Goal: Contribute content

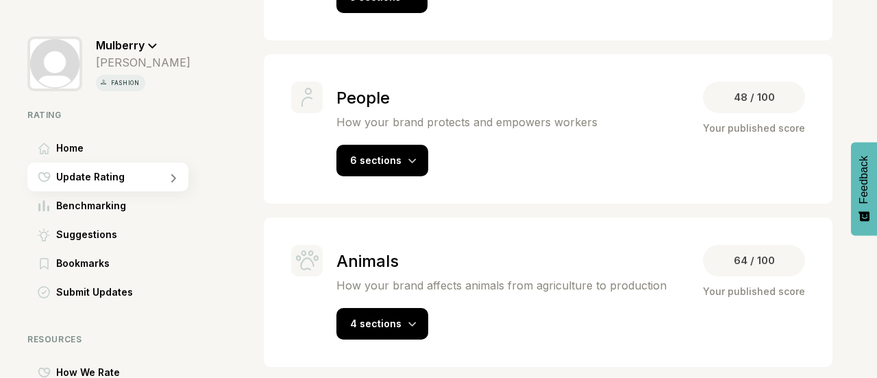
scroll to position [458, 0]
click at [366, 141] on div "People How your brand protects and empowers workers 48 / 100 Your published sco…" at bounding box center [571, 129] width 469 height 95
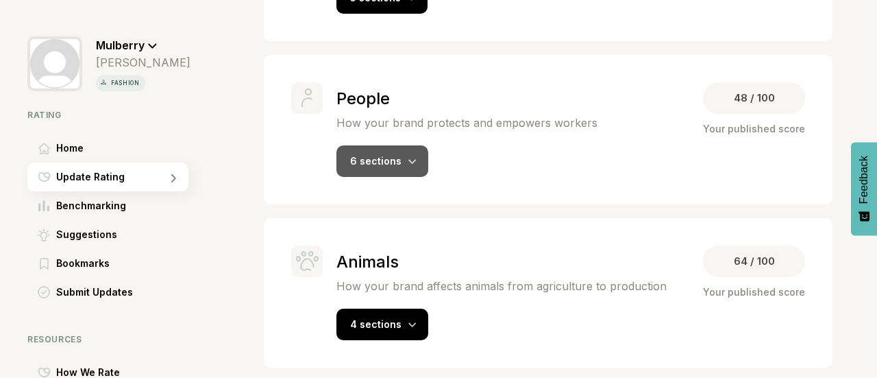
click at [377, 167] on div "6 sections" at bounding box center [383, 161] width 92 height 32
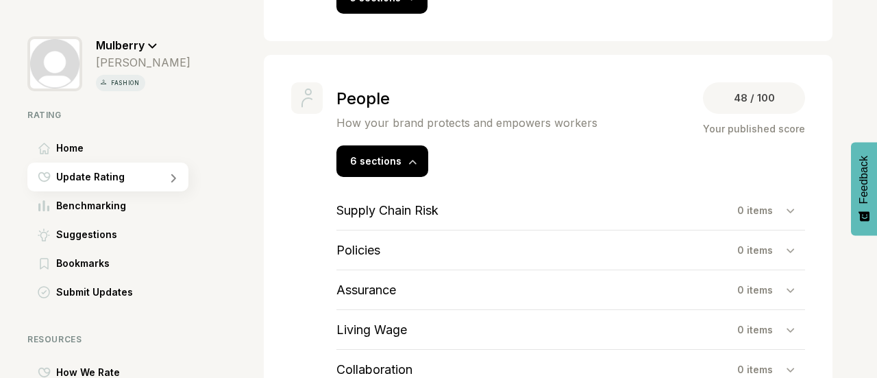
scroll to position [607, 0]
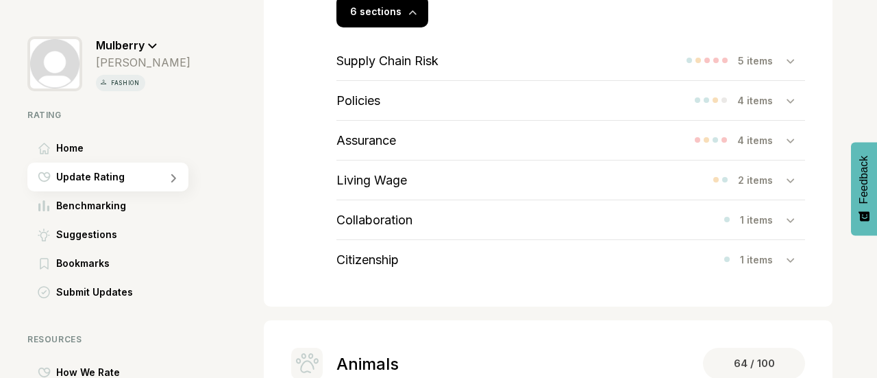
click at [381, 64] on h3 "Supply Chain Risk" at bounding box center [388, 60] width 102 height 14
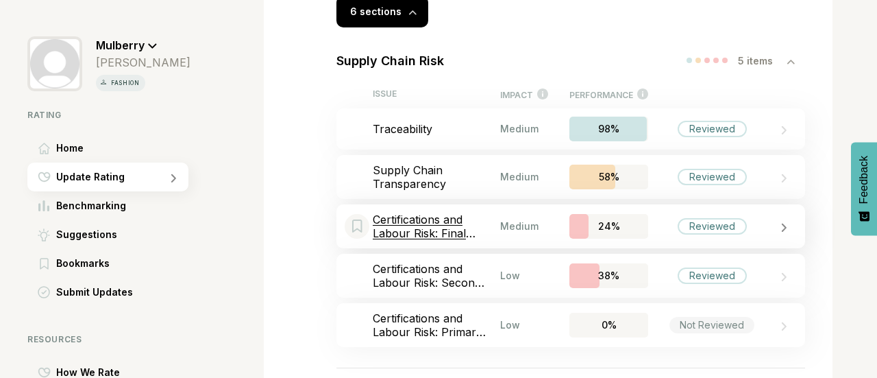
click at [446, 226] on p "Certifications and Labour Risk: Final Stage" at bounding box center [436, 225] width 127 height 27
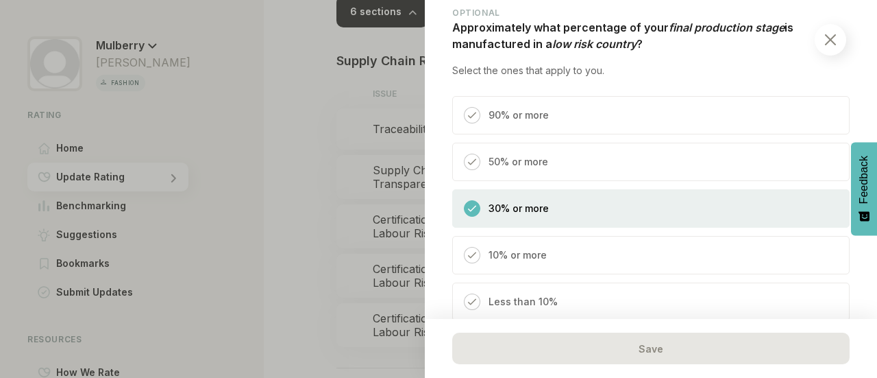
scroll to position [1001, 0]
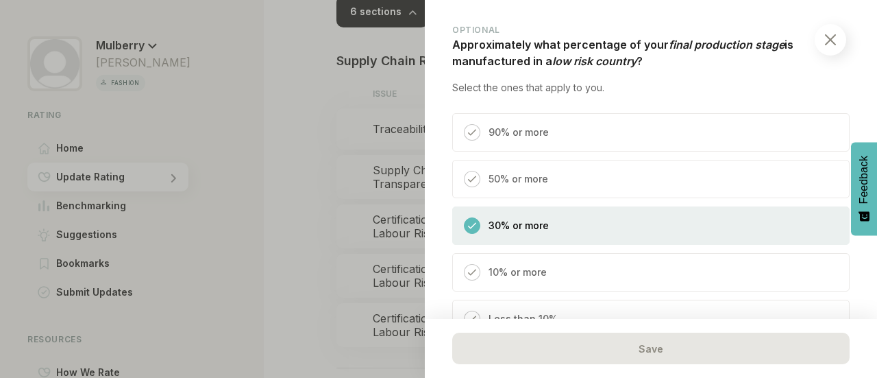
click at [606, 182] on div "50% or more" at bounding box center [651, 179] width 398 height 38
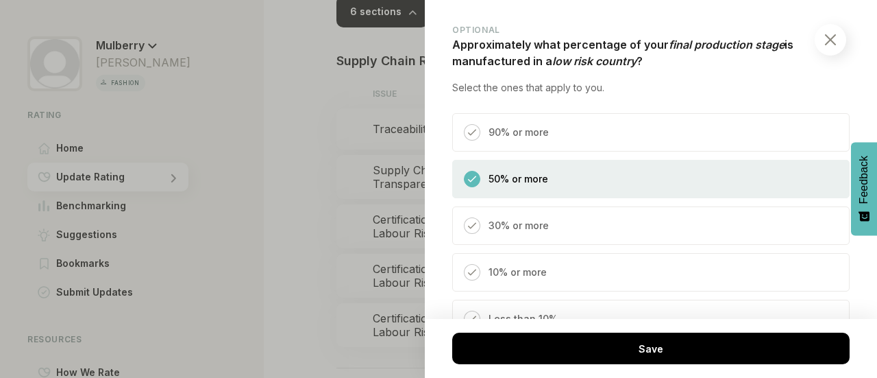
click at [612, 215] on div "30% or more" at bounding box center [651, 225] width 398 height 38
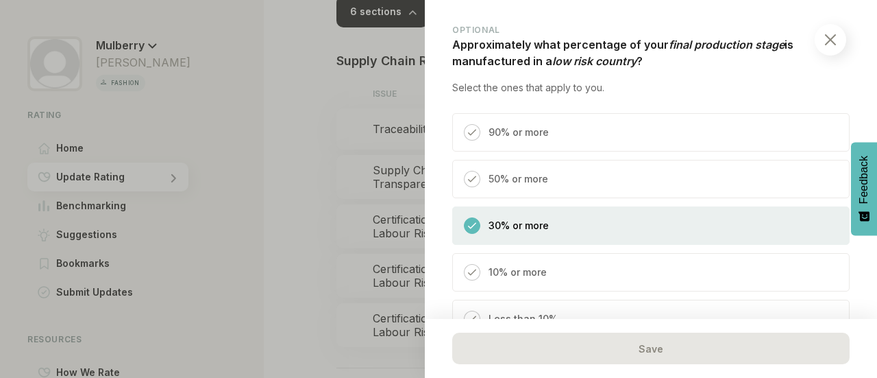
click at [599, 189] on div "50% or more" at bounding box center [651, 179] width 398 height 38
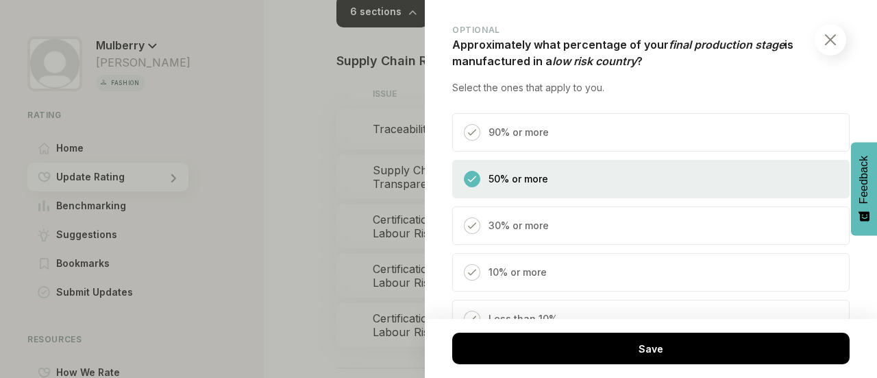
click at [602, 221] on div "30% or more" at bounding box center [651, 225] width 398 height 38
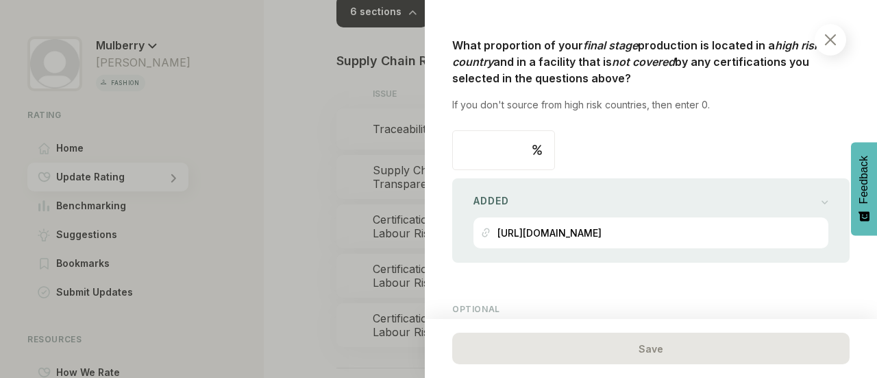
scroll to position [1923, 0]
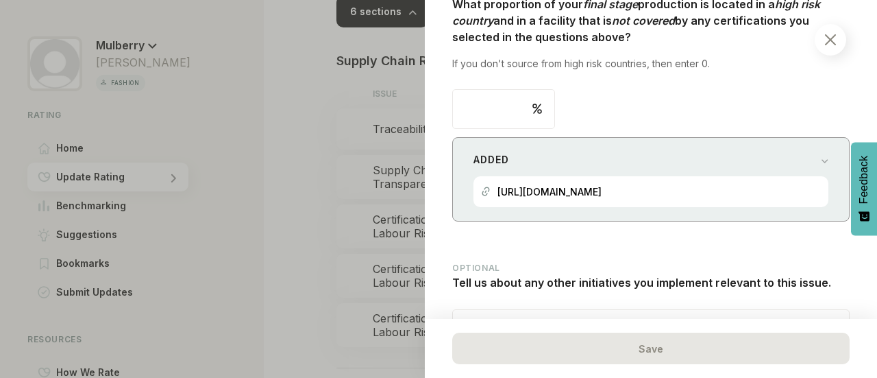
click at [675, 150] on div "Added" at bounding box center [651, 159] width 355 height 19
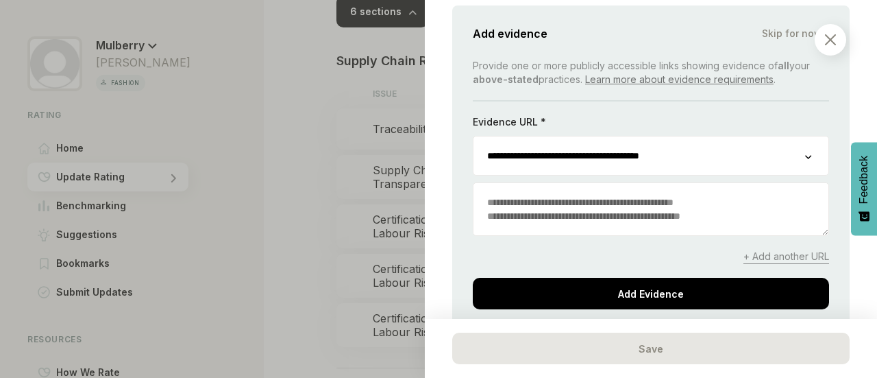
scroll to position [2056, 0]
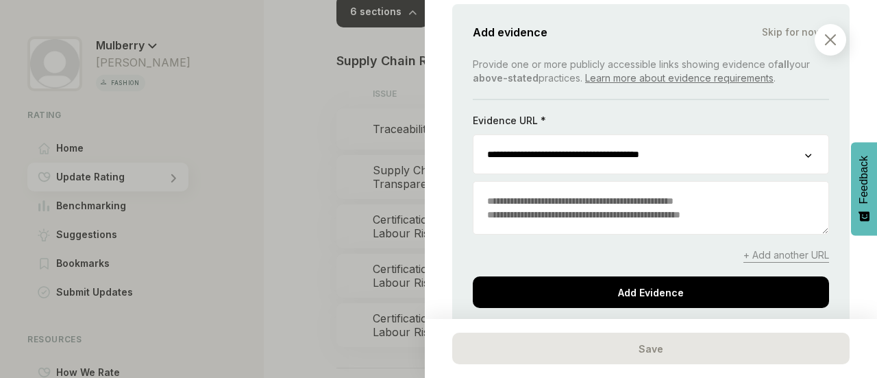
click at [716, 151] on input "**********" at bounding box center [640, 154] width 332 height 38
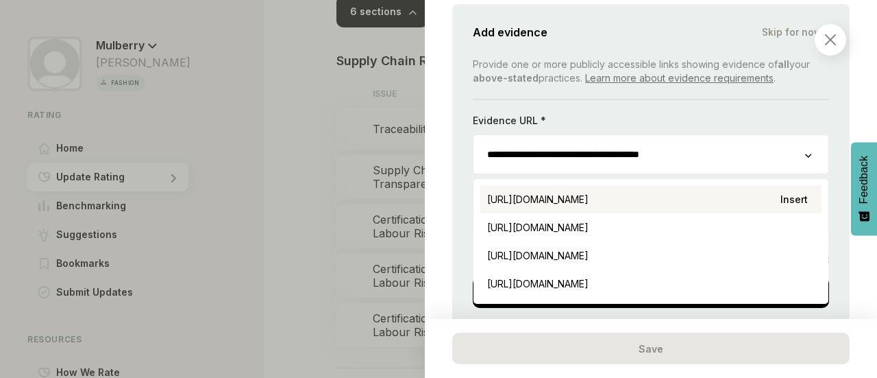
click at [726, 195] on div "[URL][DOMAIN_NAME] Insert" at bounding box center [651, 199] width 341 height 28
type input "**********"
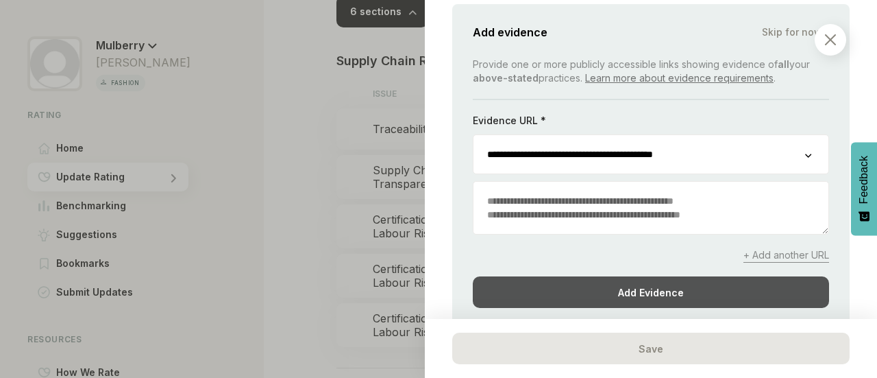
click at [668, 295] on div "Add Evidence" at bounding box center [651, 292] width 356 height 32
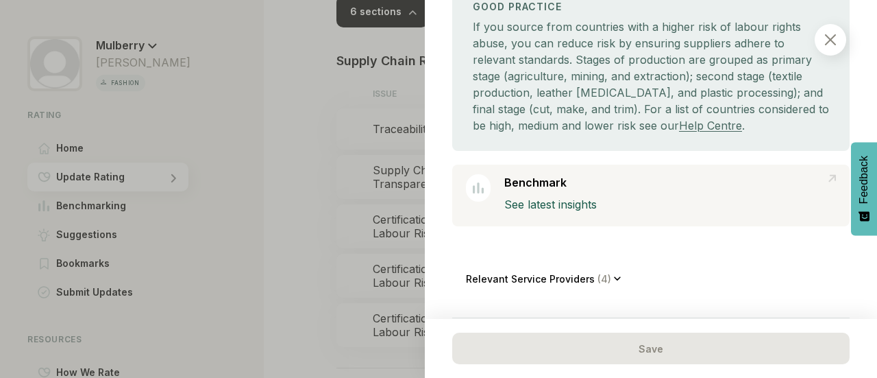
scroll to position [0, 0]
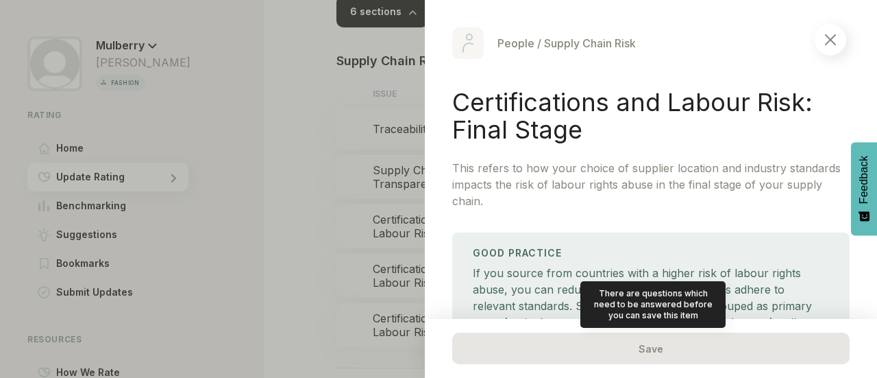
click at [486, 346] on div "Save" at bounding box center [651, 348] width 398 height 32
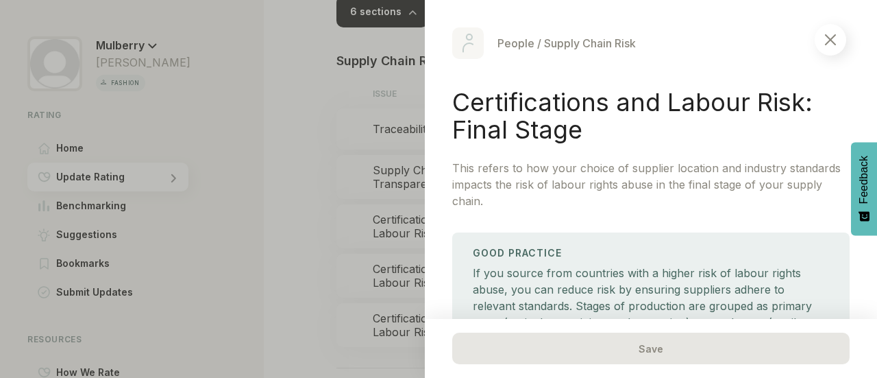
click at [297, 165] on div at bounding box center [438, 189] width 877 height 378
